Goal: Task Accomplishment & Management: Use online tool/utility

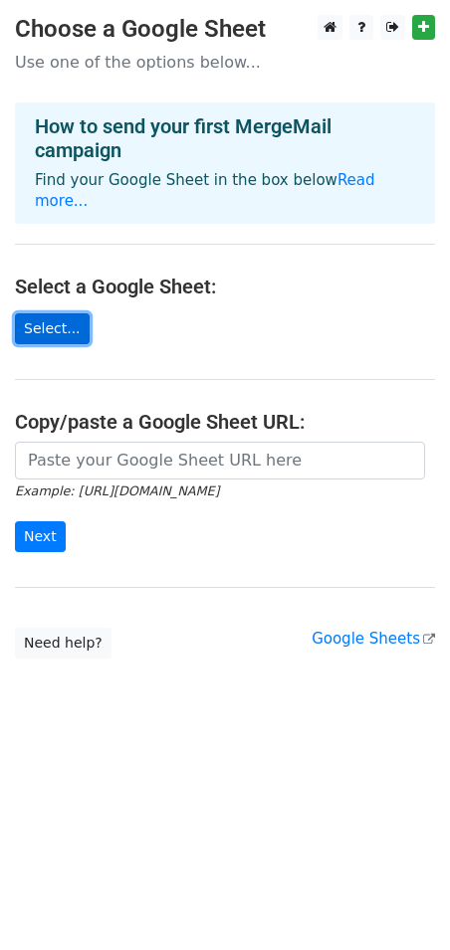
click at [33, 313] on link "Select..." at bounding box center [52, 328] width 75 height 31
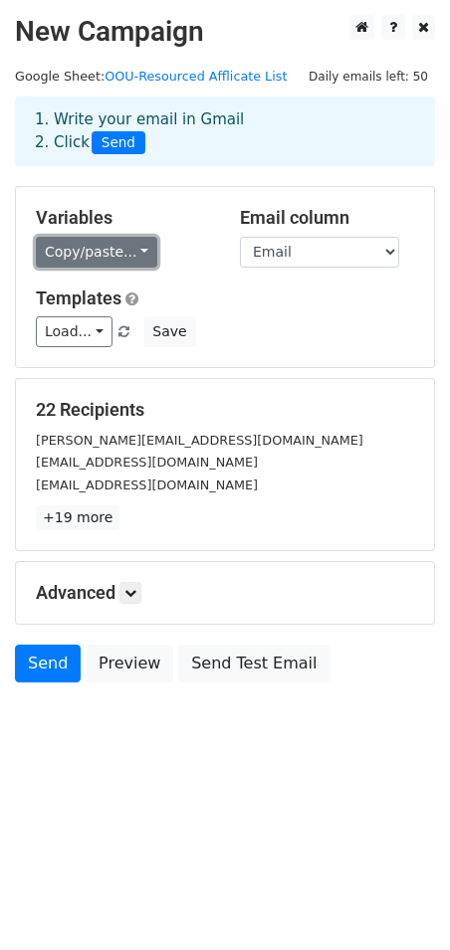
click at [126, 250] on link "Copy/paste..." at bounding box center [96, 252] width 121 height 31
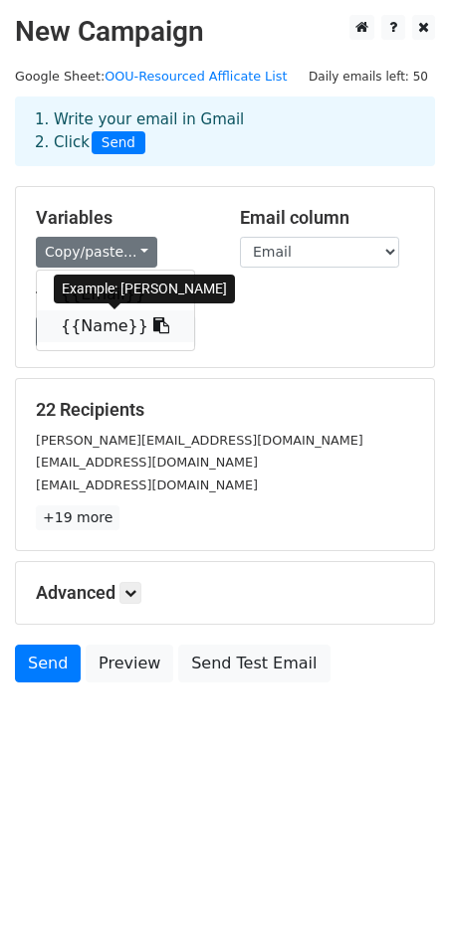
click at [95, 328] on link "{{Name}}" at bounding box center [115, 326] width 157 height 32
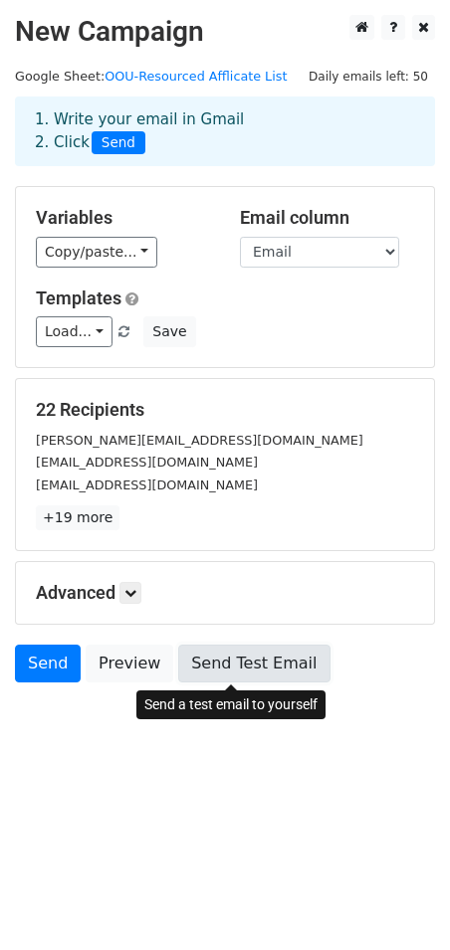
click at [229, 671] on link "Send Test Email" at bounding box center [253, 664] width 151 height 38
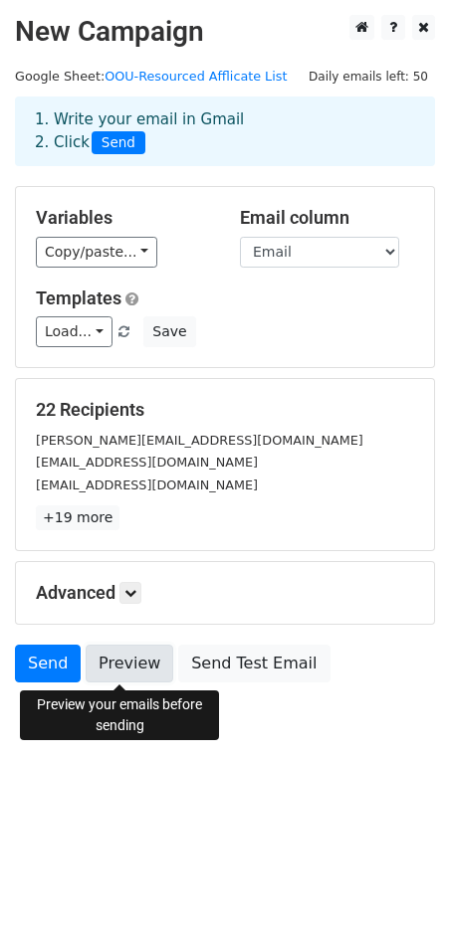
click at [112, 667] on link "Preview" at bounding box center [130, 664] width 88 height 38
click at [129, 670] on link "Preview" at bounding box center [130, 664] width 88 height 38
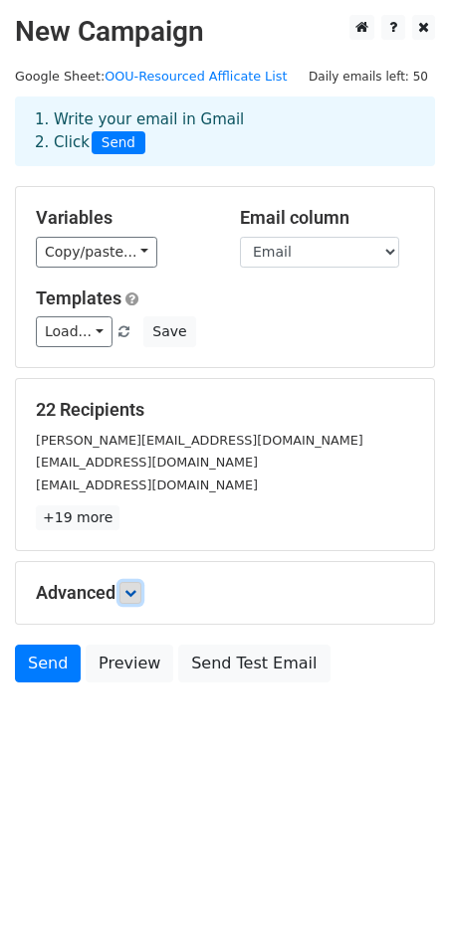
click at [134, 585] on link at bounding box center [130, 593] width 22 height 22
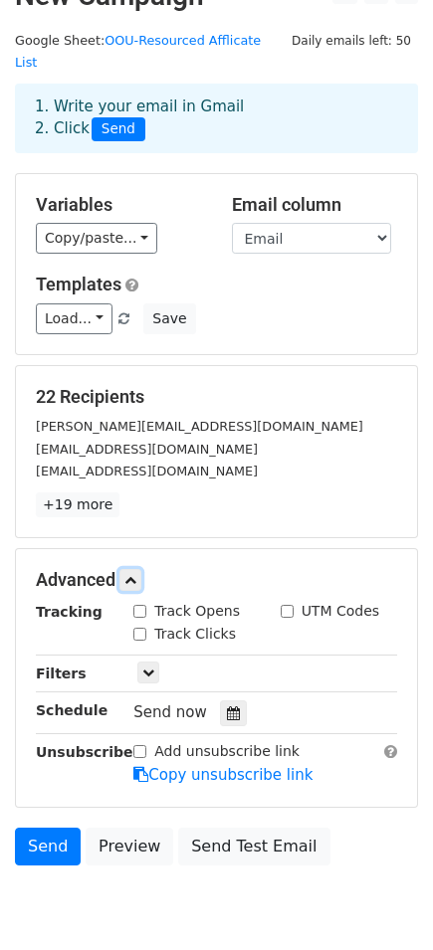
scroll to position [99, 0]
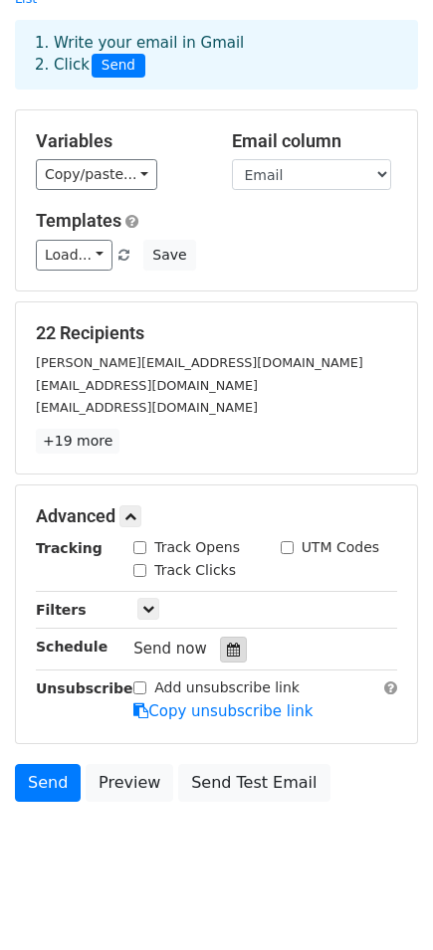
click at [231, 637] on div at bounding box center [233, 650] width 27 height 26
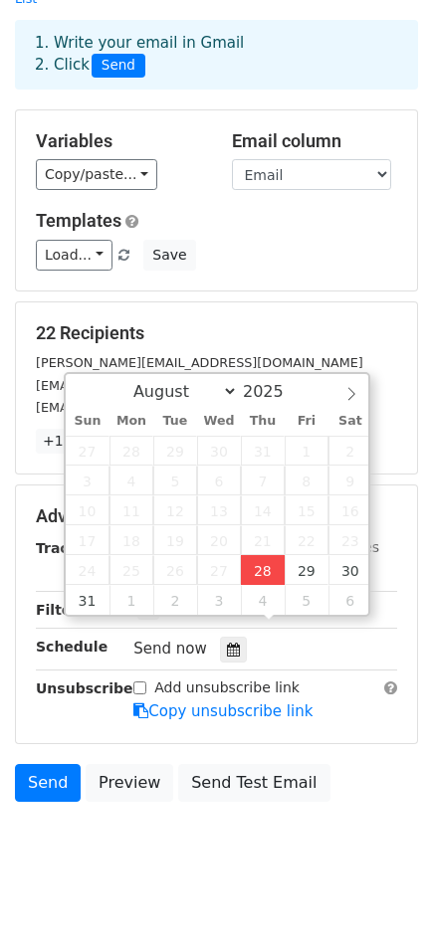
type input "2025-08-28 12:00"
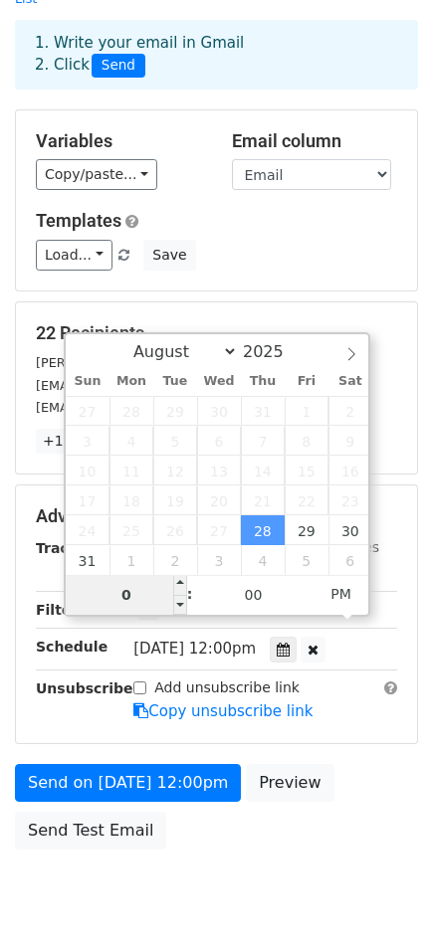
type input "07"
type input "2025-08-28 07:00"
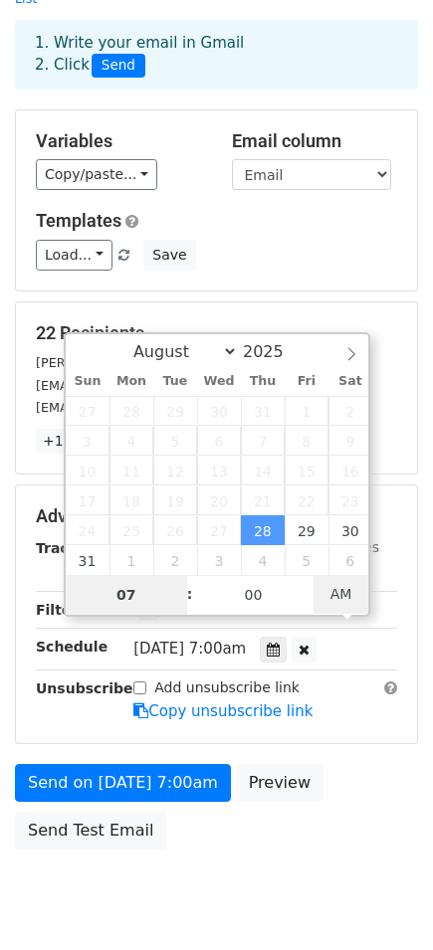
click at [346, 601] on span "AM" at bounding box center [340, 594] width 55 height 40
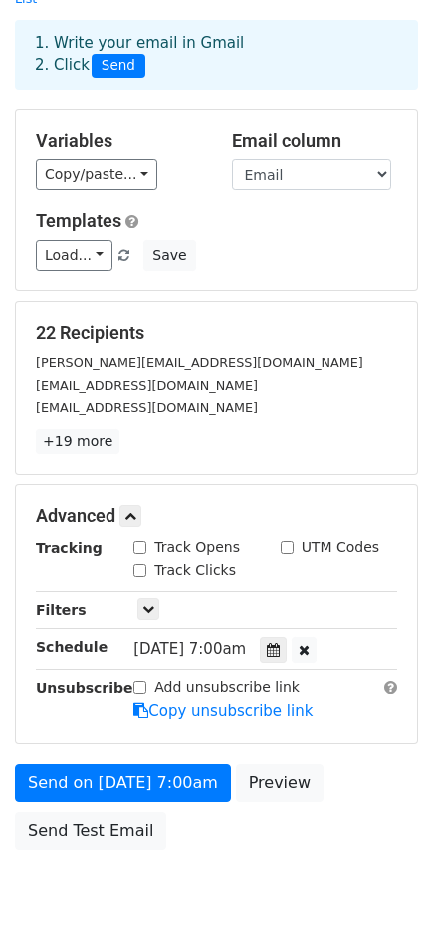
click at [214, 861] on body "New Campaign Daily emails left: 50 Google Sheet: OOU-Resourced Afflicate List 1…" at bounding box center [216, 427] width 433 height 1024
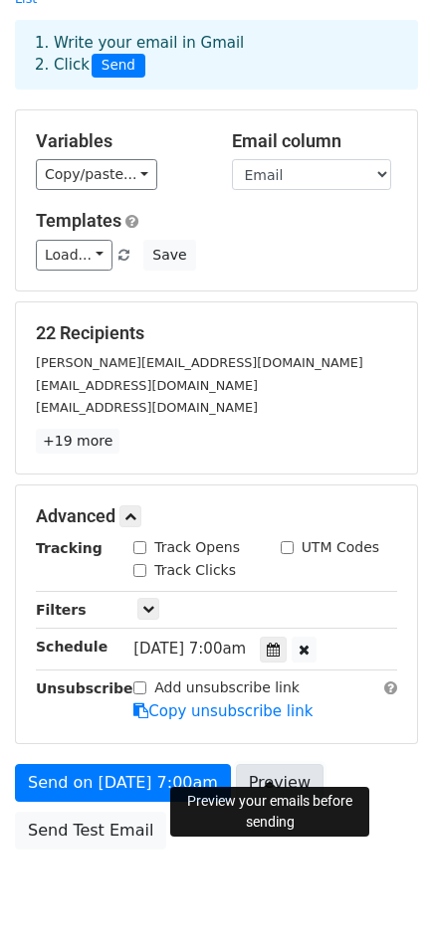
click at [272, 764] on link "Preview" at bounding box center [280, 783] width 88 height 38
click at [264, 764] on link "Preview" at bounding box center [280, 783] width 88 height 38
click at [122, 322] on h5 "22 Recipients" at bounding box center [216, 333] width 361 height 22
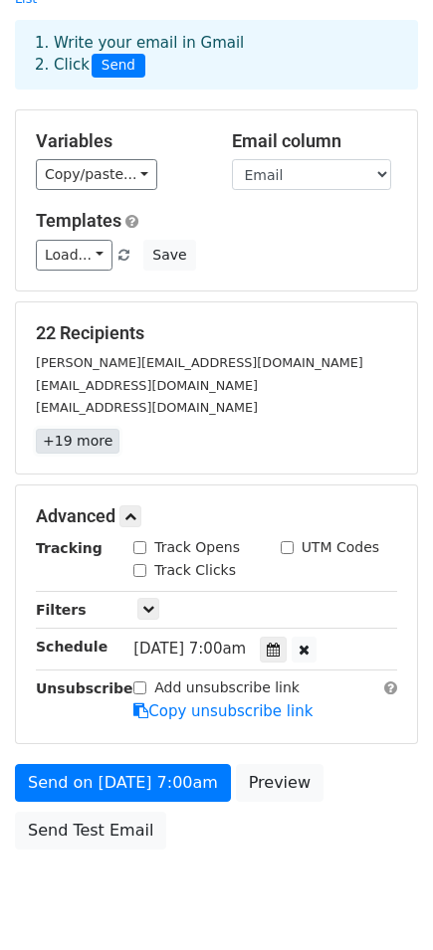
click at [88, 429] on link "+19 more" at bounding box center [78, 441] width 84 height 25
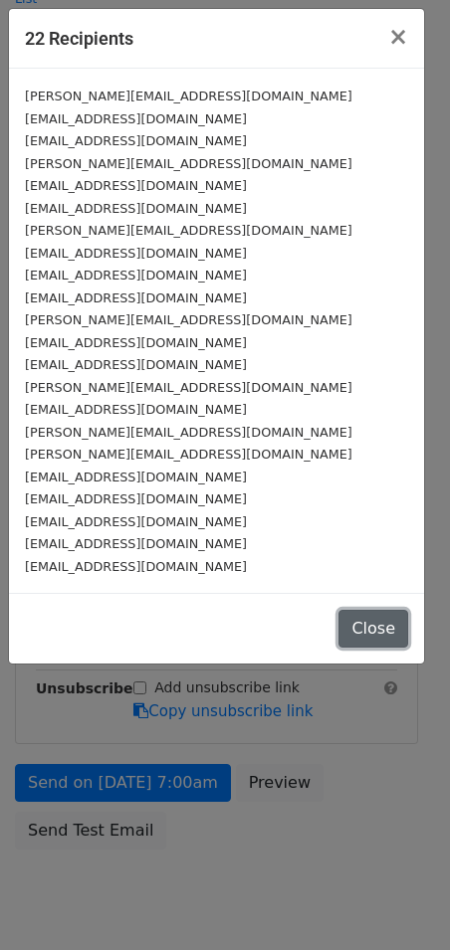
click at [376, 640] on button "Close" at bounding box center [373, 629] width 70 height 38
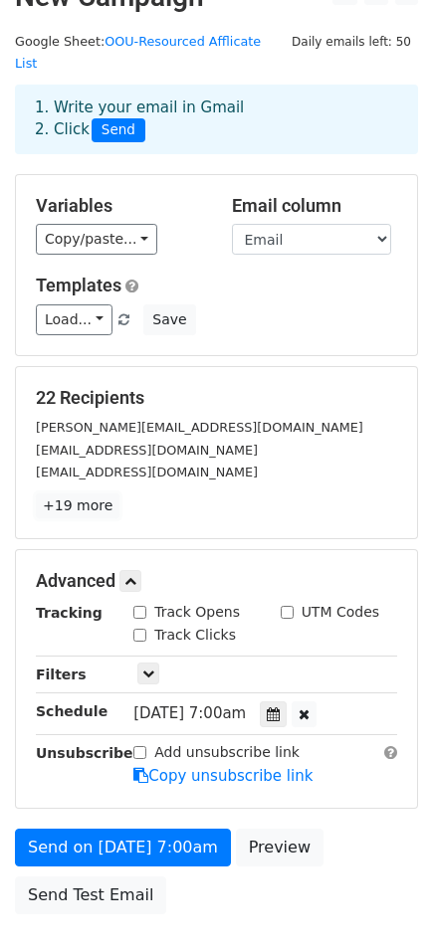
scroll to position [0, 0]
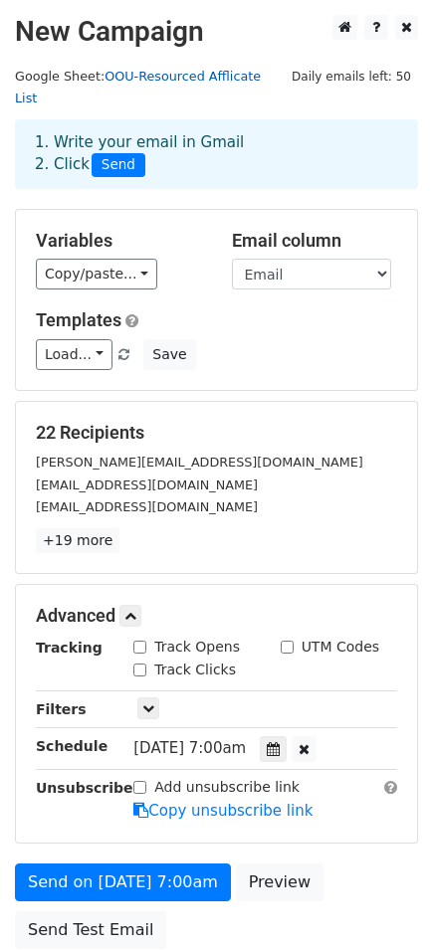
click at [237, 77] on link "OOU-Resourced Afflicate List" at bounding box center [138, 88] width 246 height 38
click at [143, 641] on input "Track Opens" at bounding box center [139, 647] width 13 height 13
checkbox input "true"
click at [140, 664] on input "Track Clicks" at bounding box center [139, 670] width 13 height 13
checkbox input "true"
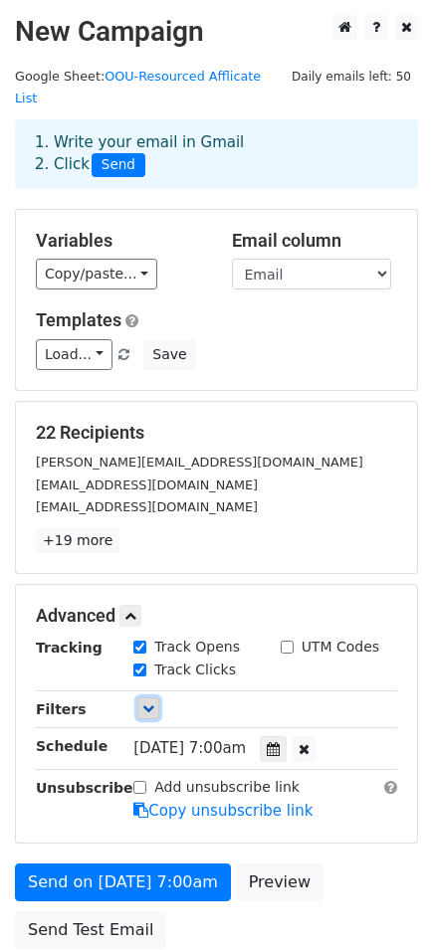
click at [142, 702] on icon at bounding box center [148, 708] width 12 height 12
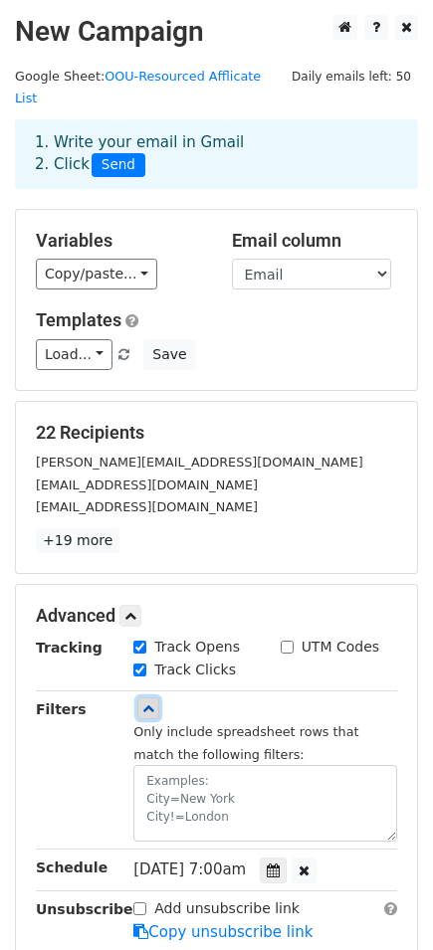
click at [157, 697] on link at bounding box center [148, 708] width 22 height 22
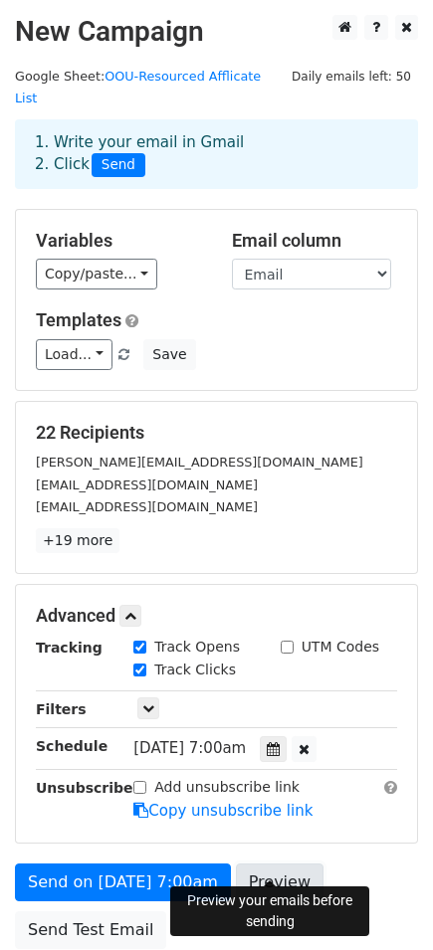
click at [254, 868] on link "Preview" at bounding box center [280, 883] width 88 height 38
click at [133, 78] on link "OOU-Resourced Afflicate List" at bounding box center [138, 88] width 246 height 38
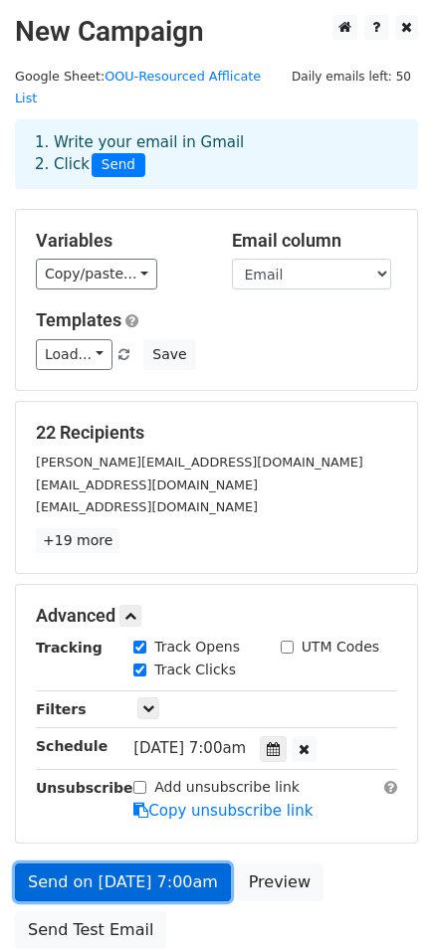
click at [120, 864] on link "Send on Aug 28 at 7:00am" at bounding box center [123, 883] width 216 height 38
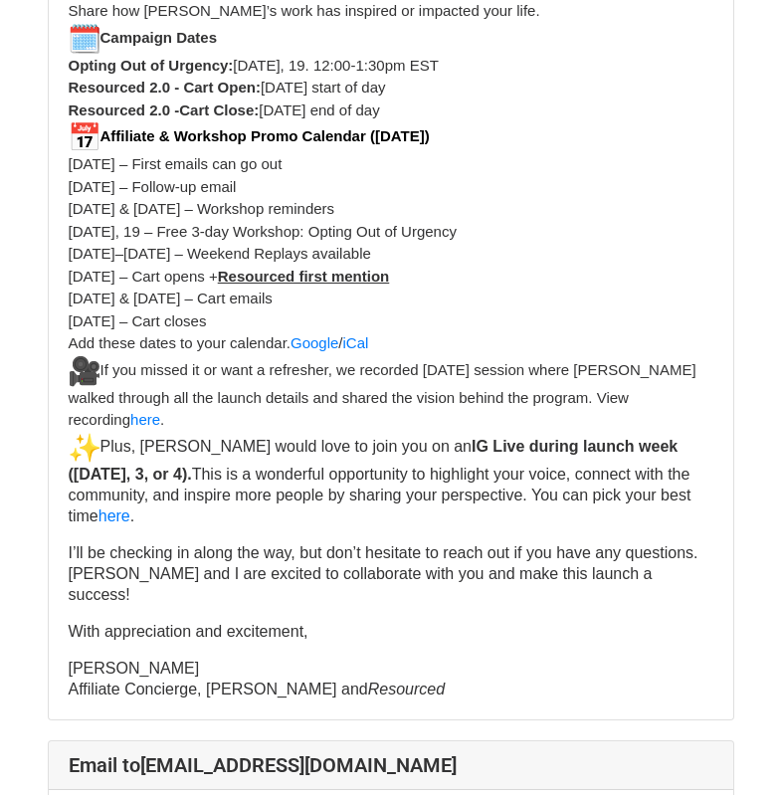
scroll to position [4676, 0]
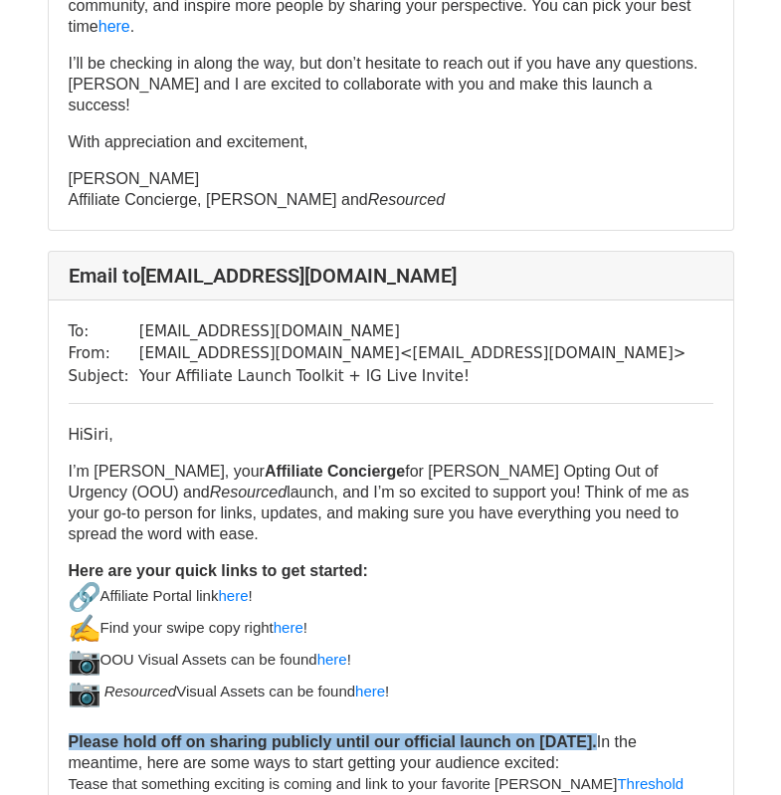
scroll to position [25992, 0]
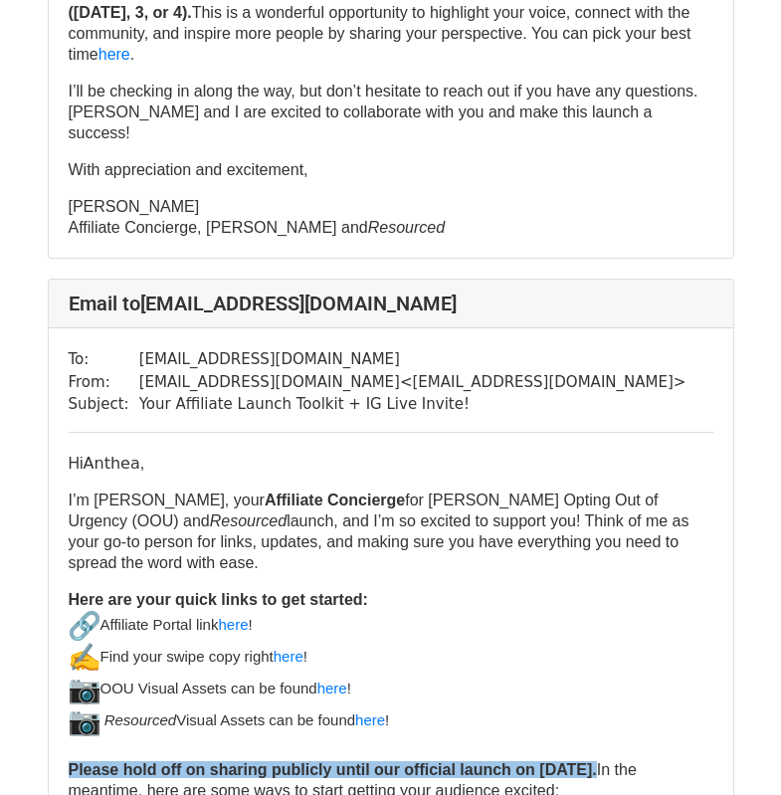
scroll to position [27034, 0]
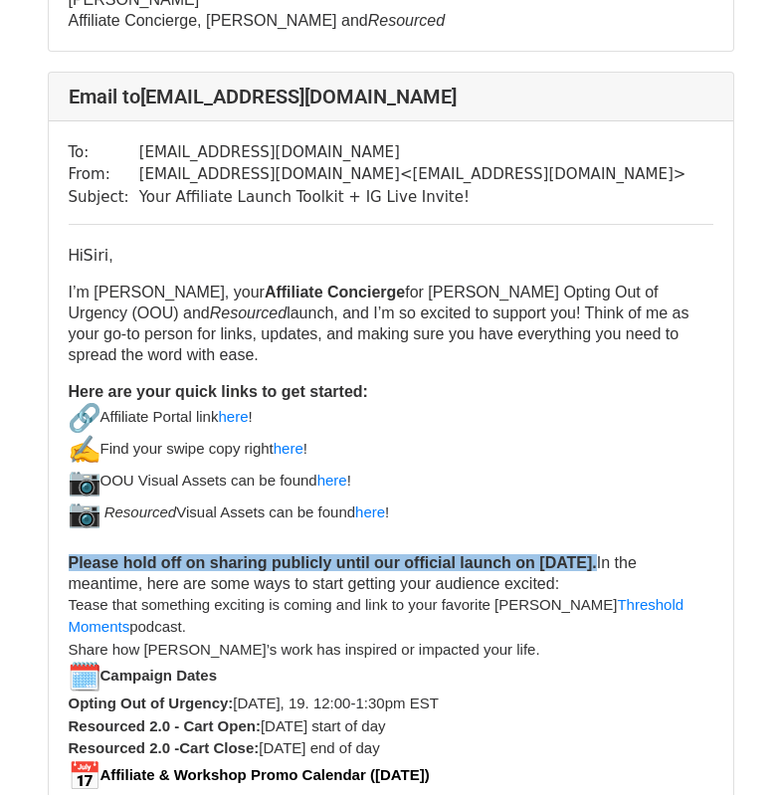
scroll to position [25939, 0]
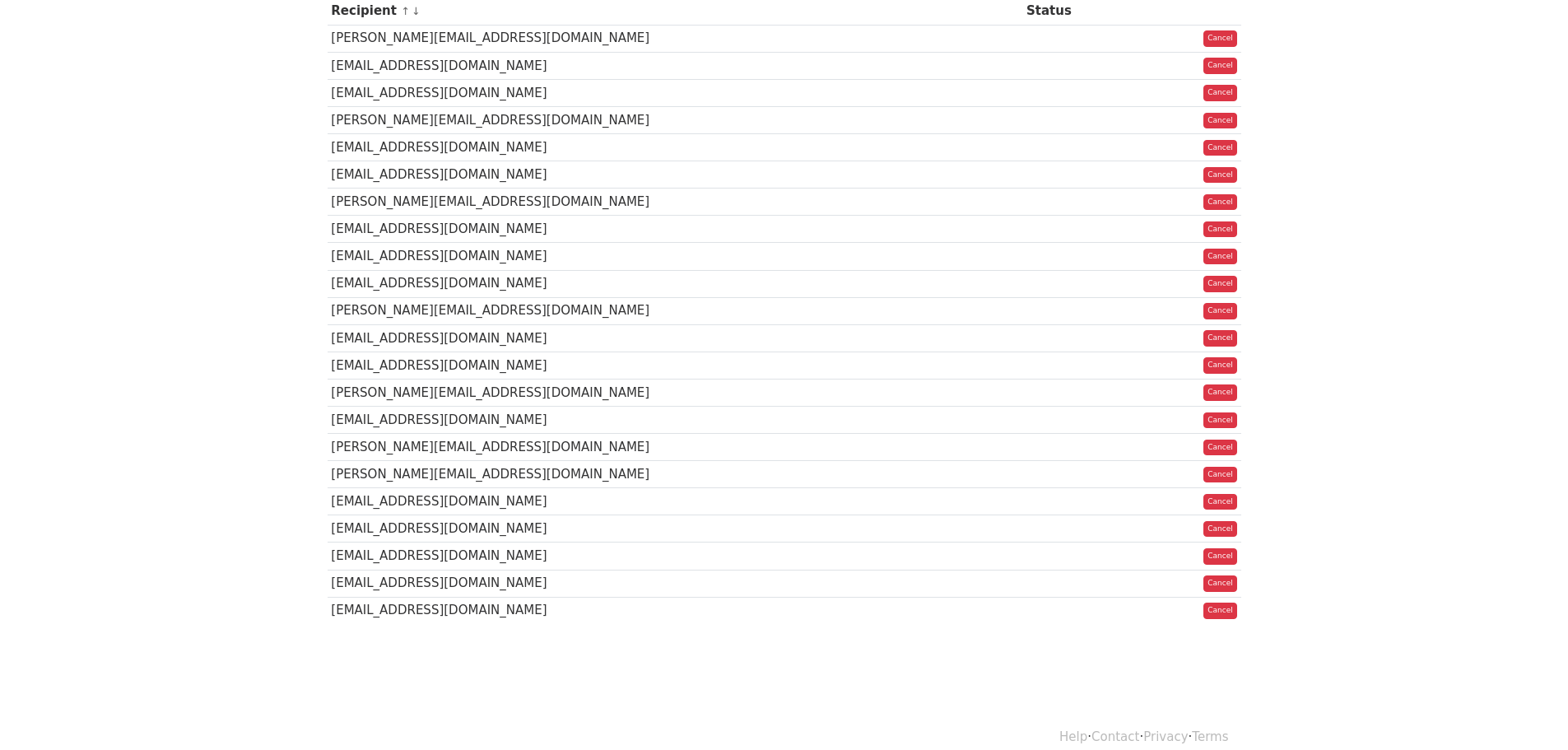
scroll to position [264, 0]
